Goal: Task Accomplishment & Management: Use online tool/utility

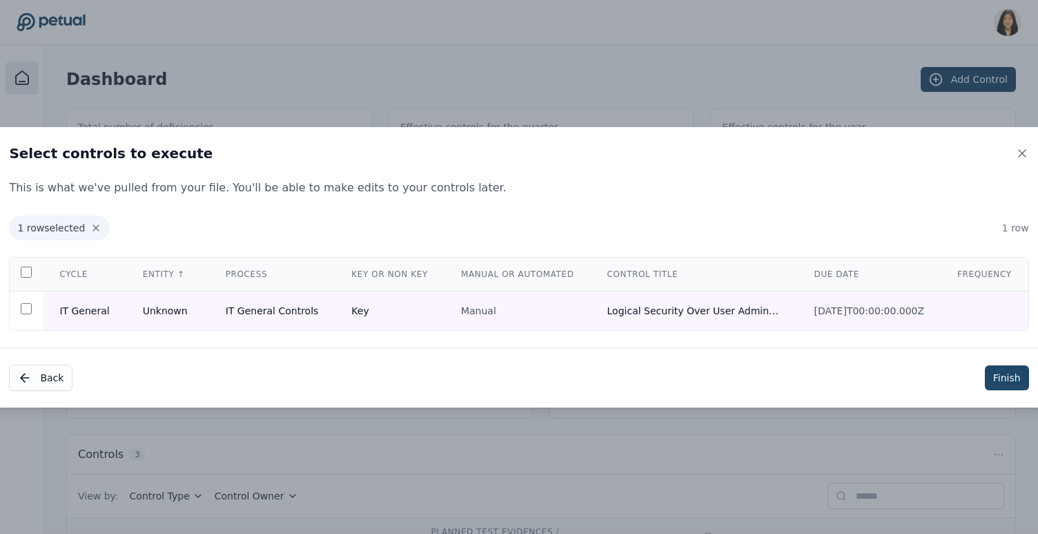
click at [1010, 374] on button "Finish" at bounding box center [1007, 377] width 44 height 25
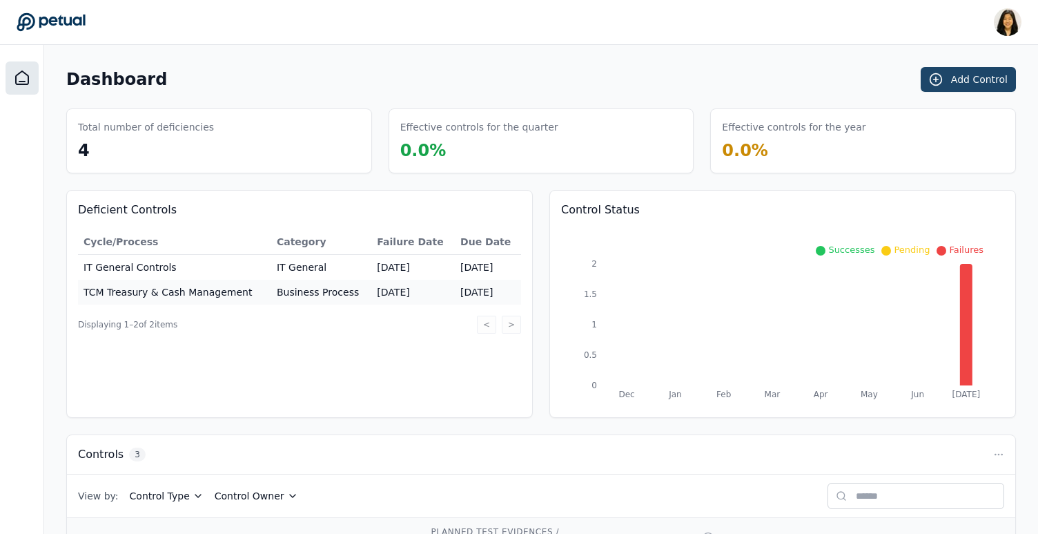
click at [949, 84] on button "Add Control" at bounding box center [968, 79] width 95 height 25
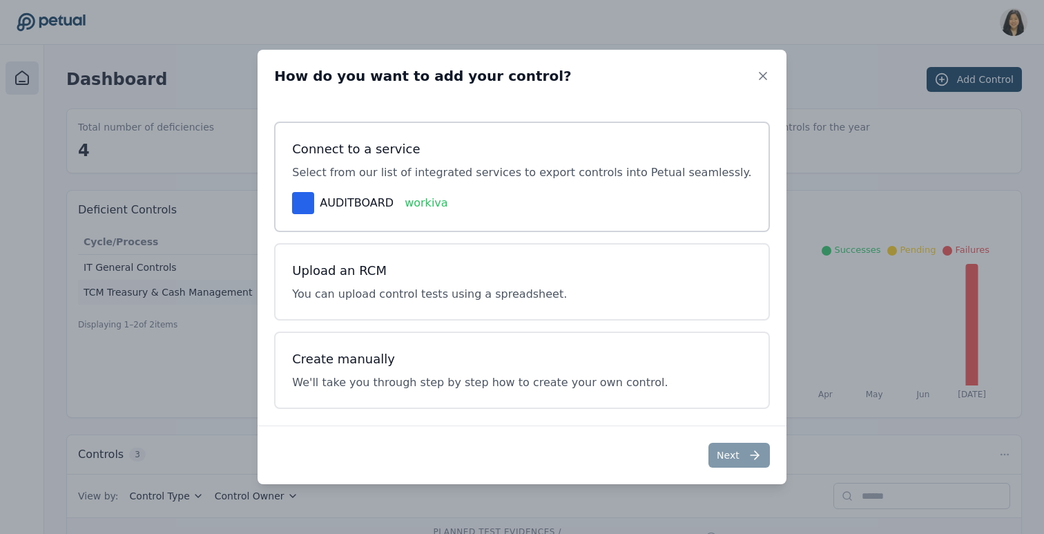
click at [511, 189] on div "Connect to a service Select from our list of integrated services to export cont…" at bounding box center [521, 177] width 495 height 110
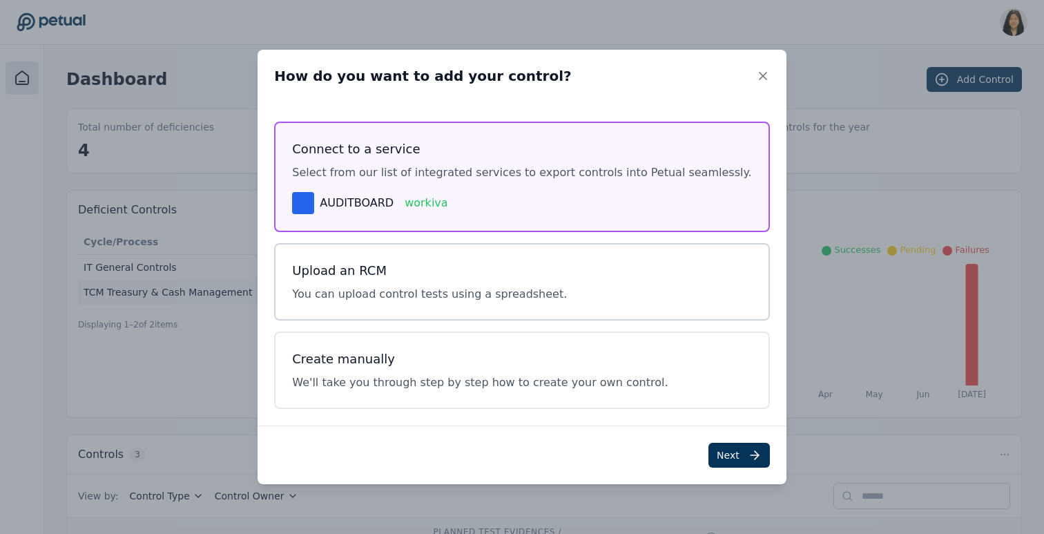
click at [482, 286] on p "You can upload control tests using a spreadsheet." at bounding box center [429, 294] width 275 height 17
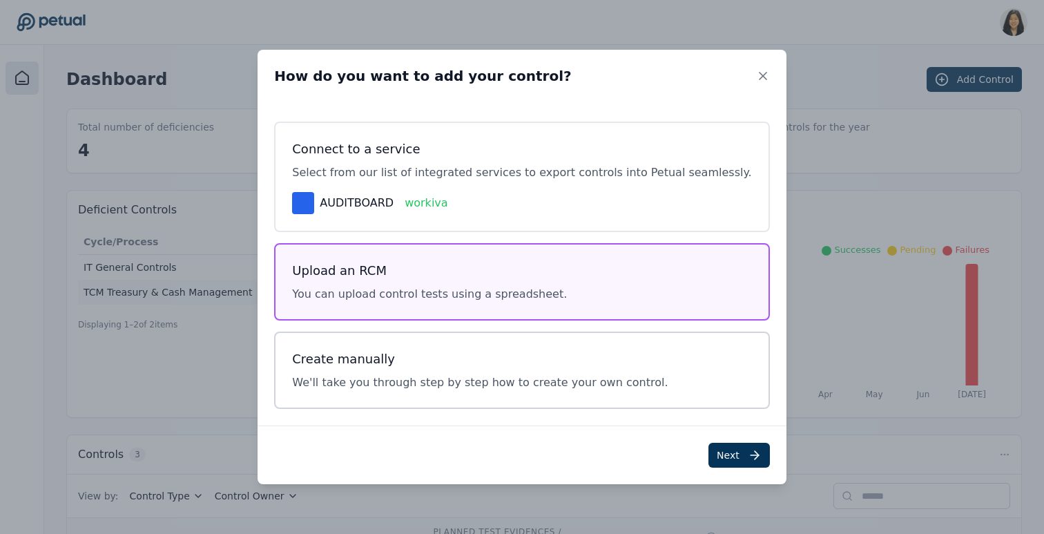
click at [477, 344] on div "Create manually We'll take you through step by step how to create your own cont…" at bounding box center [521, 369] width 495 height 77
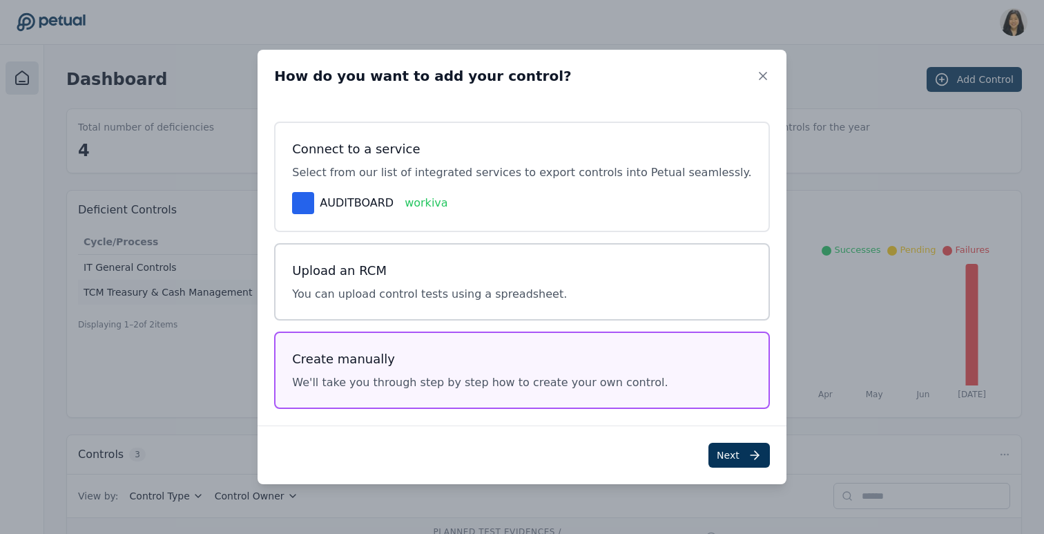
click at [481, 275] on h3 "Upload an RCM" at bounding box center [429, 270] width 275 height 19
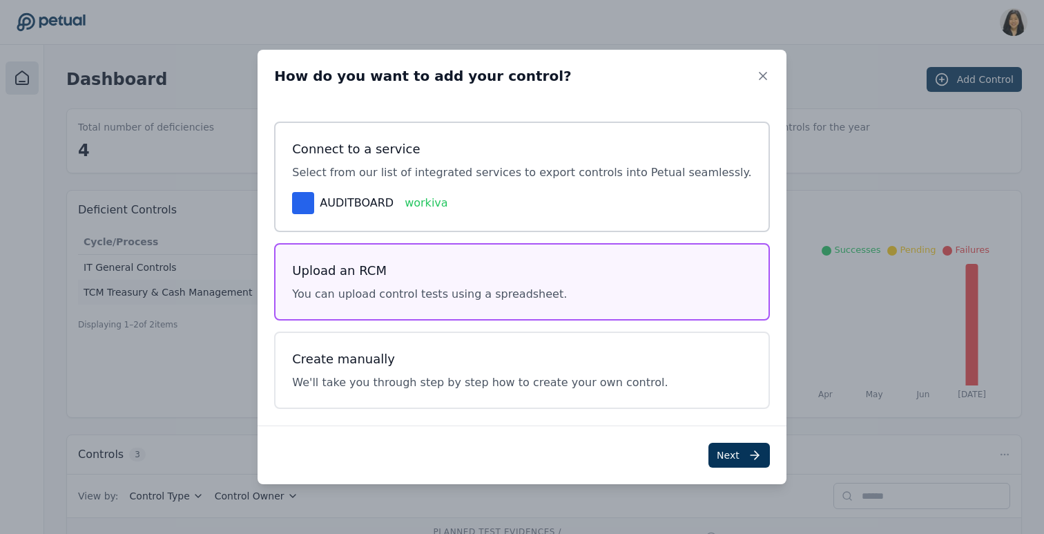
click at [703, 169] on p "Select from our list of integrated services to export controls into Petual seam…" at bounding box center [521, 172] width 459 height 17
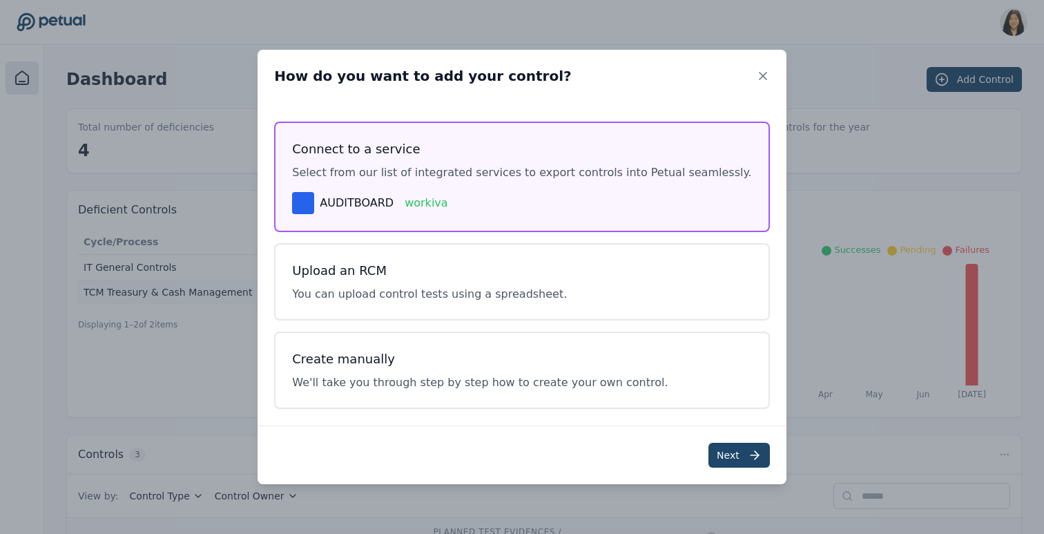
click at [719, 455] on button "Next" at bounding box center [738, 455] width 61 height 25
click at [563, 300] on p "You can upload control tests using a spreadsheet." at bounding box center [429, 294] width 275 height 17
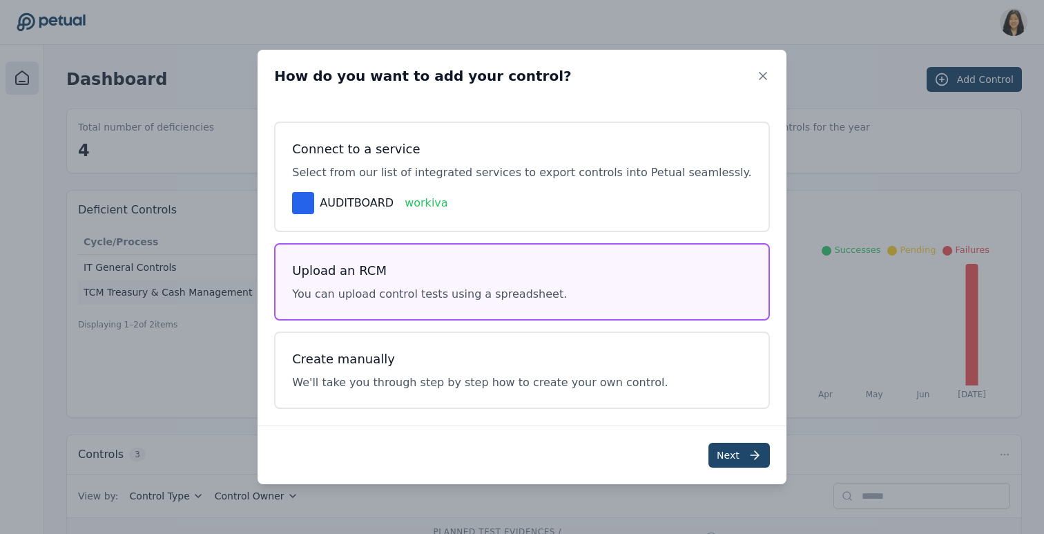
click at [708, 452] on button "Next" at bounding box center [738, 455] width 61 height 25
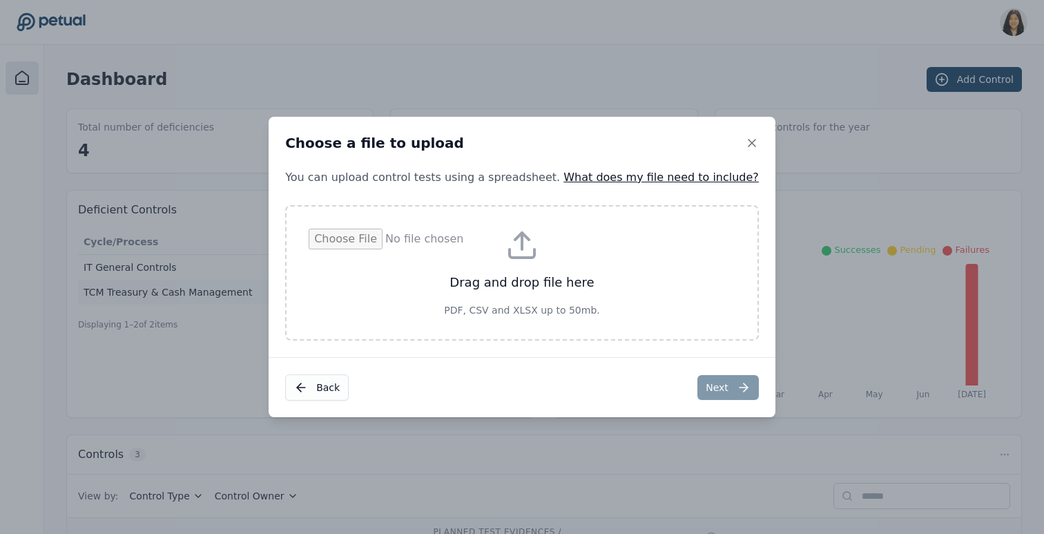
click at [525, 287] on input "file" at bounding box center [522, 273] width 427 height 88
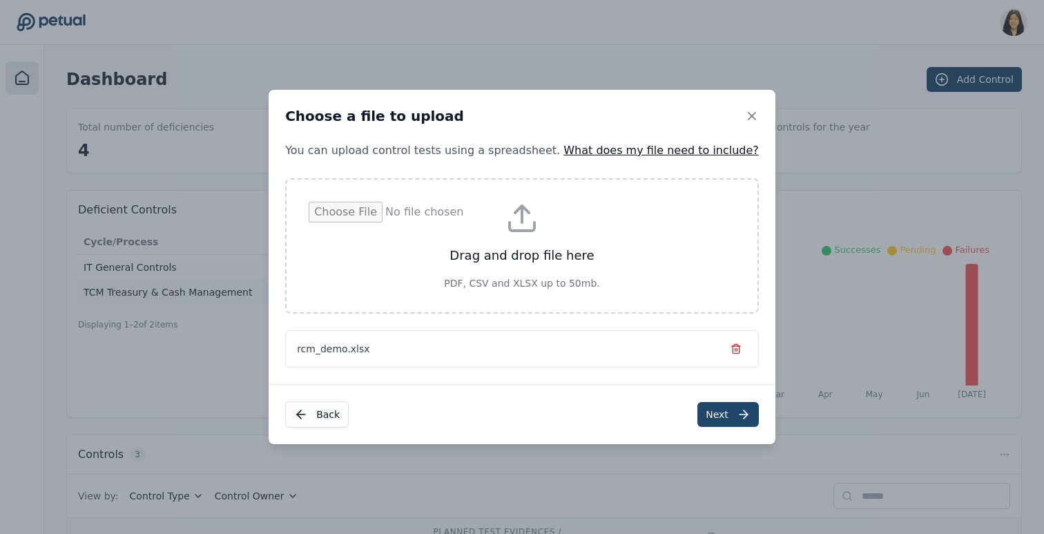
click at [697, 416] on button "Next" at bounding box center [727, 414] width 61 height 25
